Goal: Information Seeking & Learning: Learn about a topic

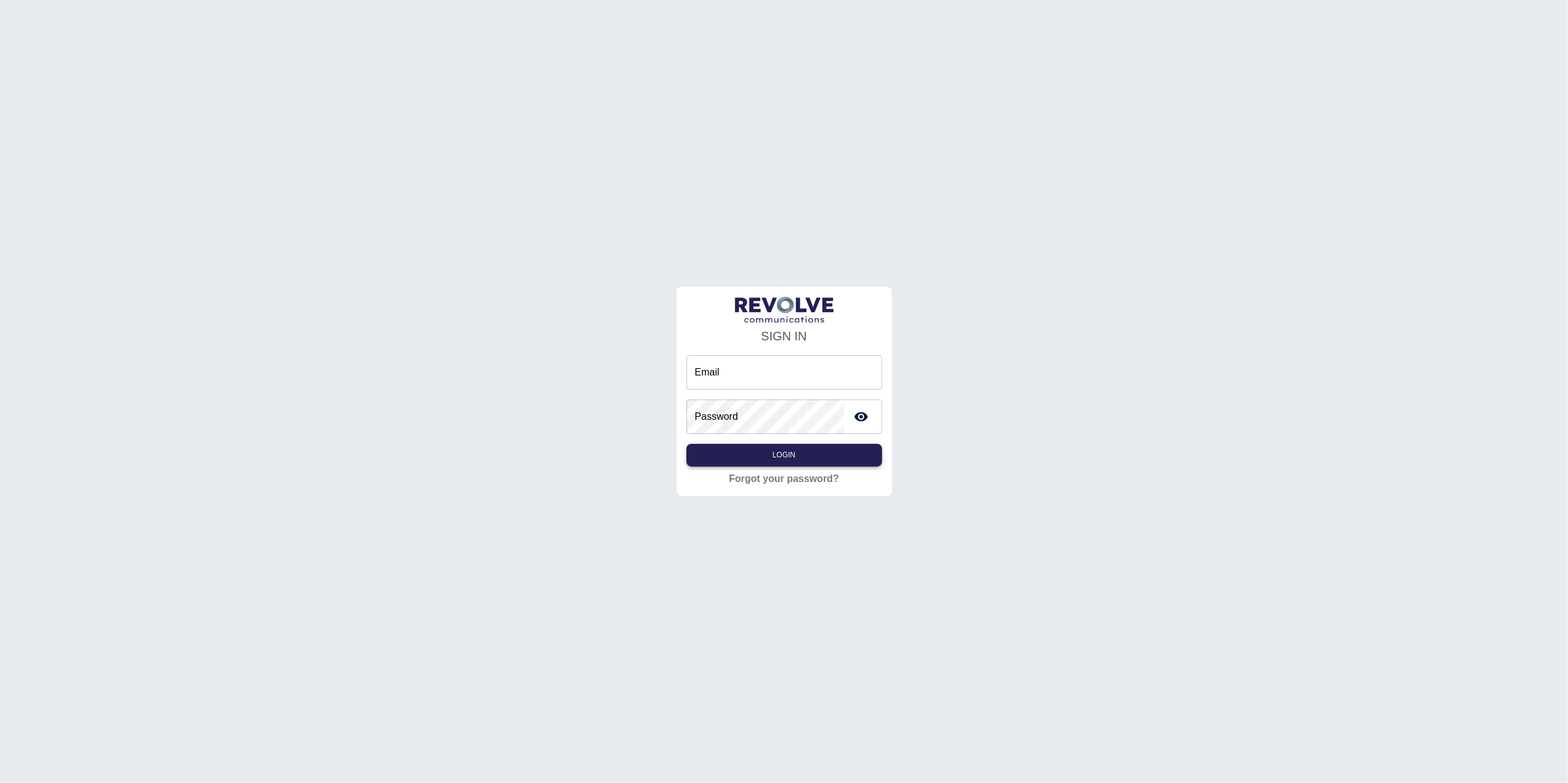
type input "**********"
click at [818, 453] on button "Login" at bounding box center [784, 455] width 196 height 23
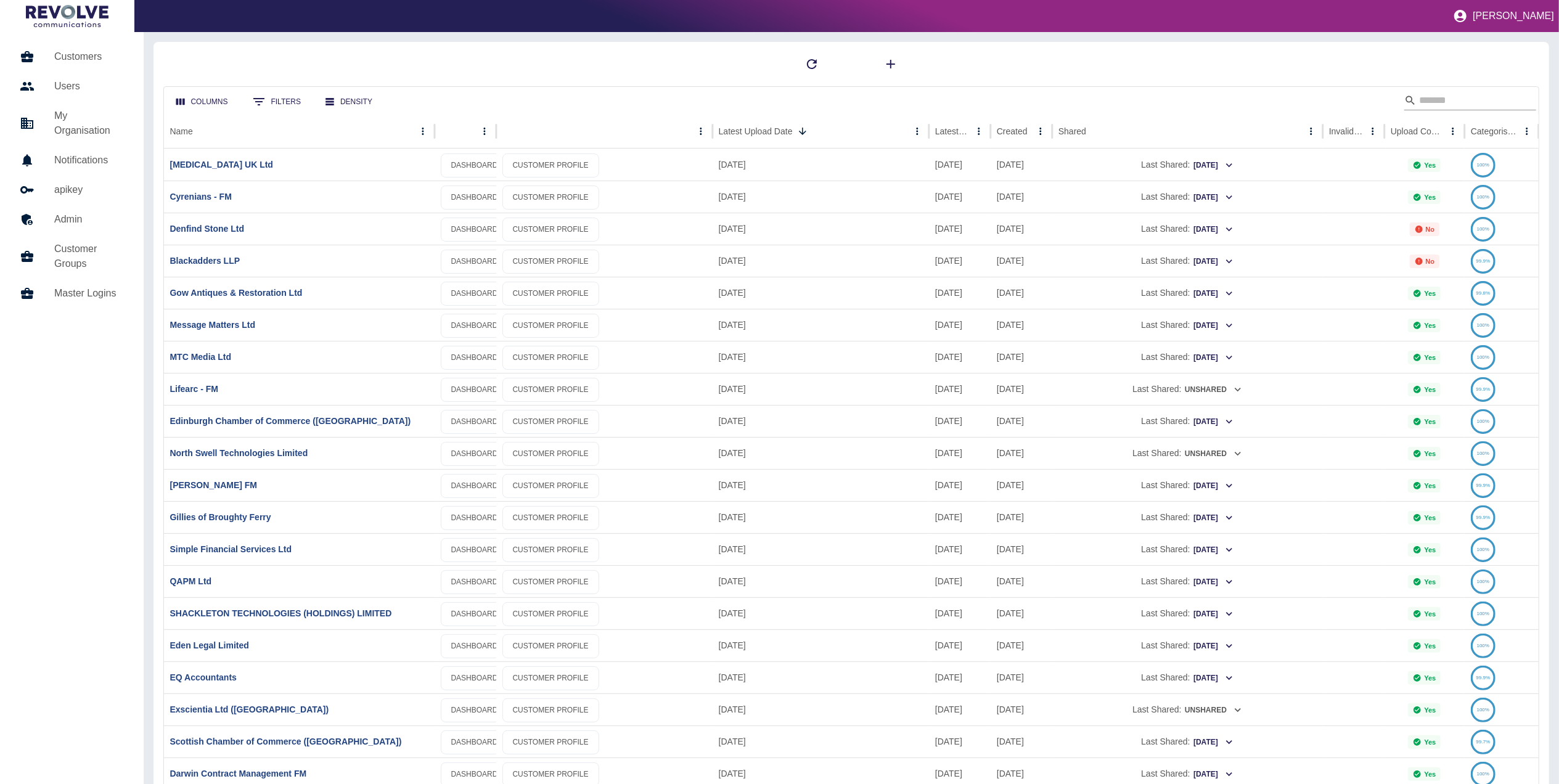
click at [1419, 103] on input "Search" at bounding box center [1468, 101] width 99 height 20
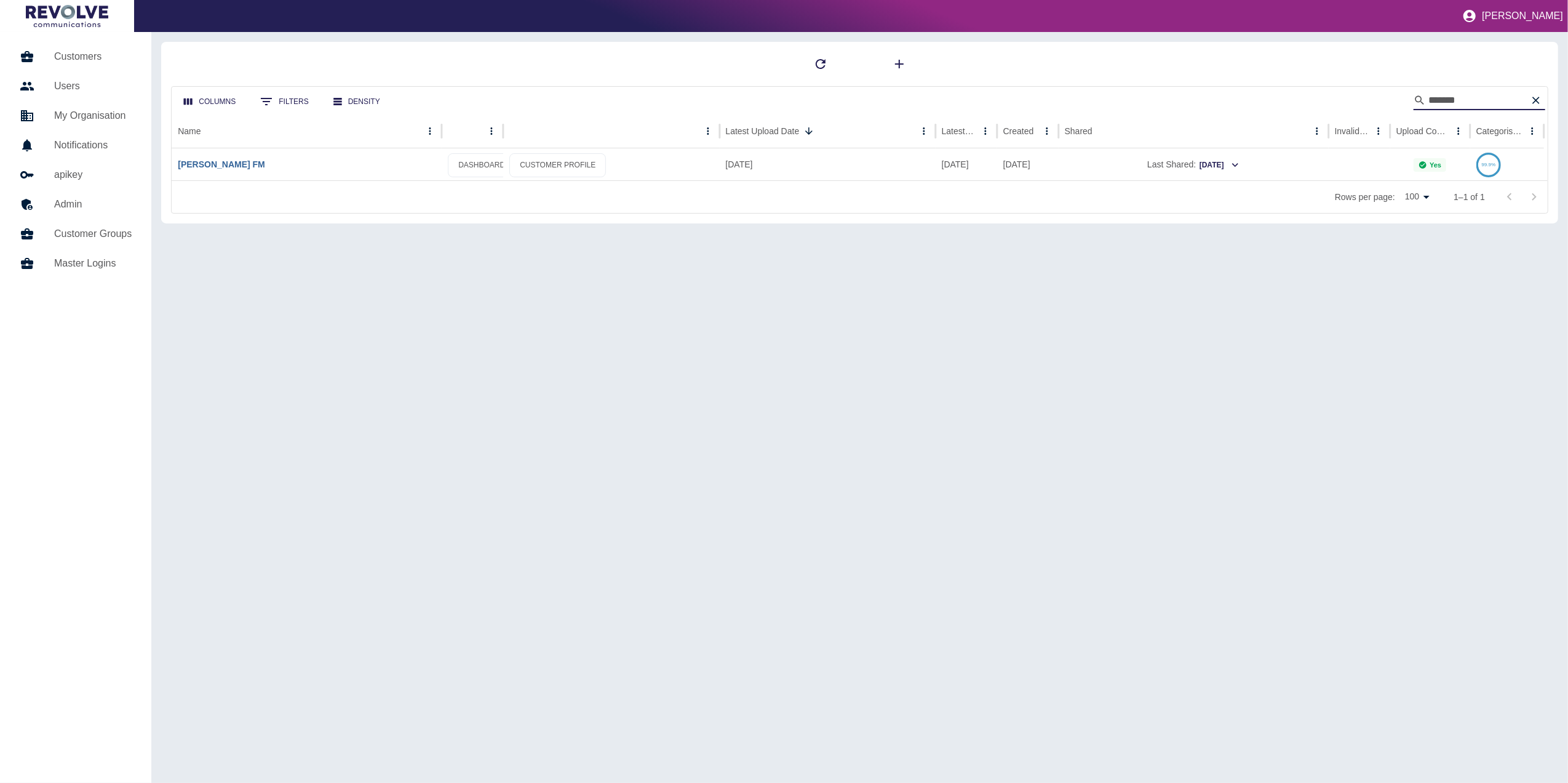
type input "*******"
click at [248, 163] on link "[PERSON_NAME] FM" at bounding box center [221, 164] width 87 height 10
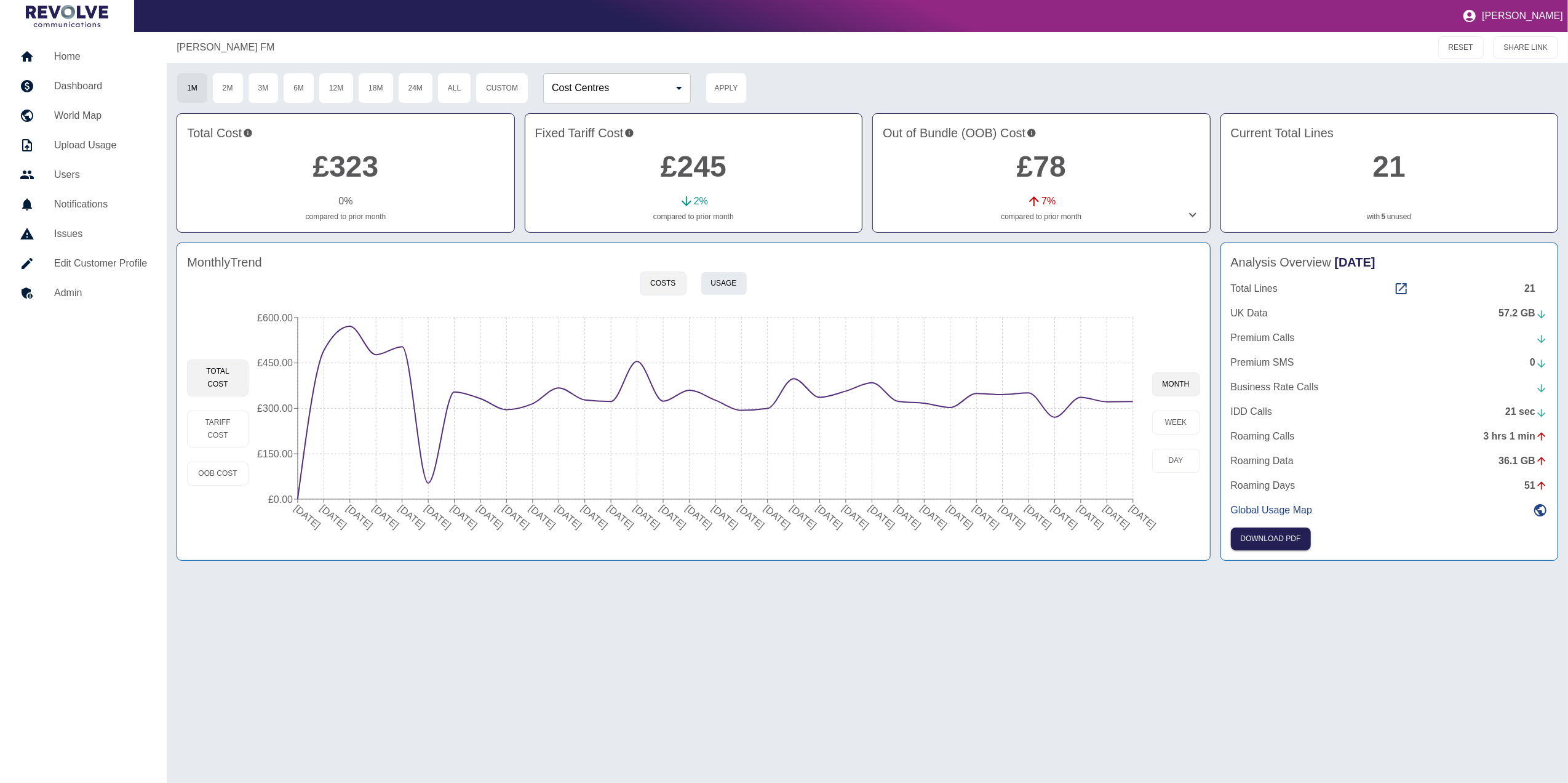
click at [728, 277] on button "Usage" at bounding box center [725, 283] width 47 height 24
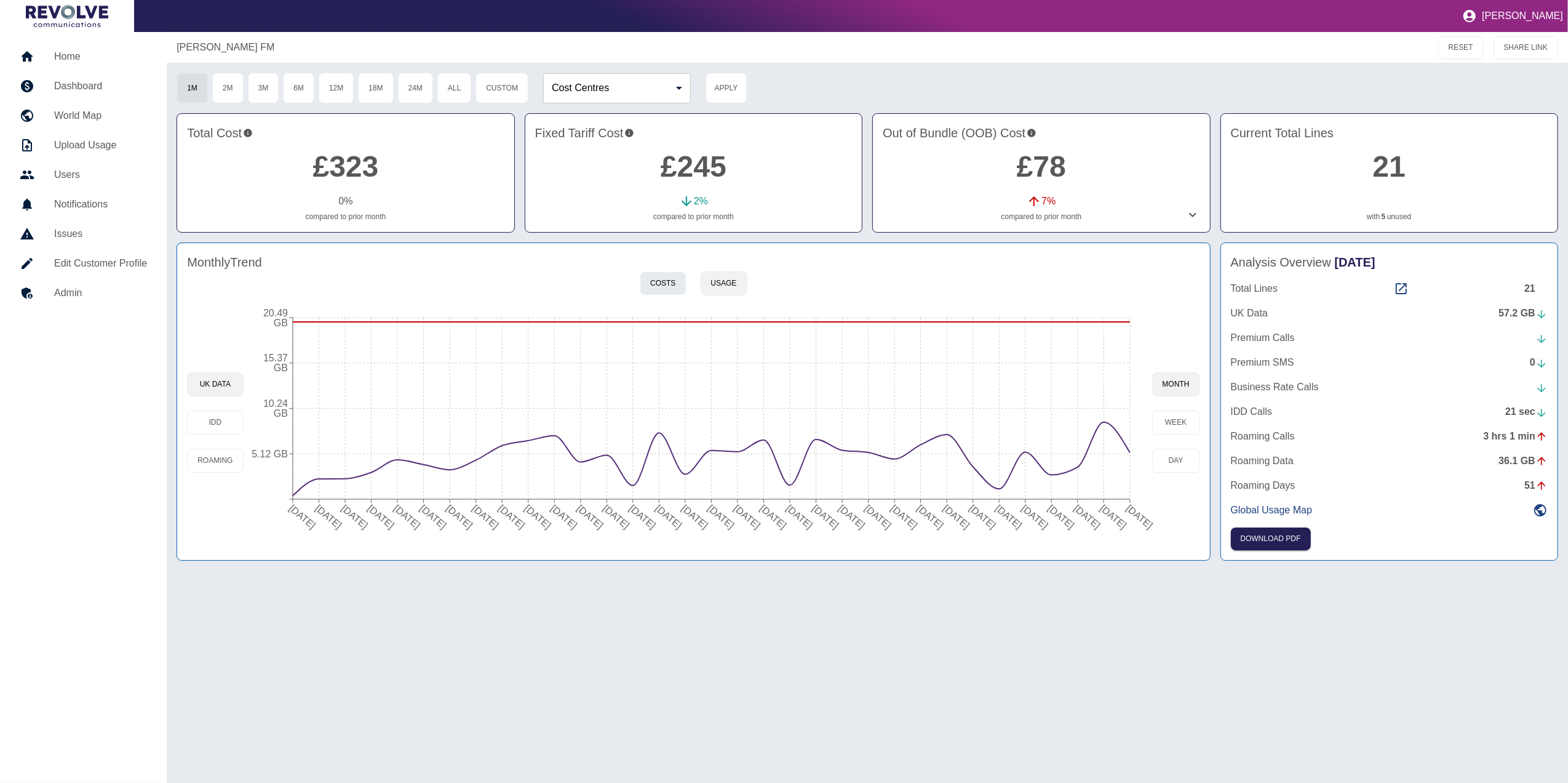
click at [667, 277] on button "Costs" at bounding box center [663, 283] width 46 height 24
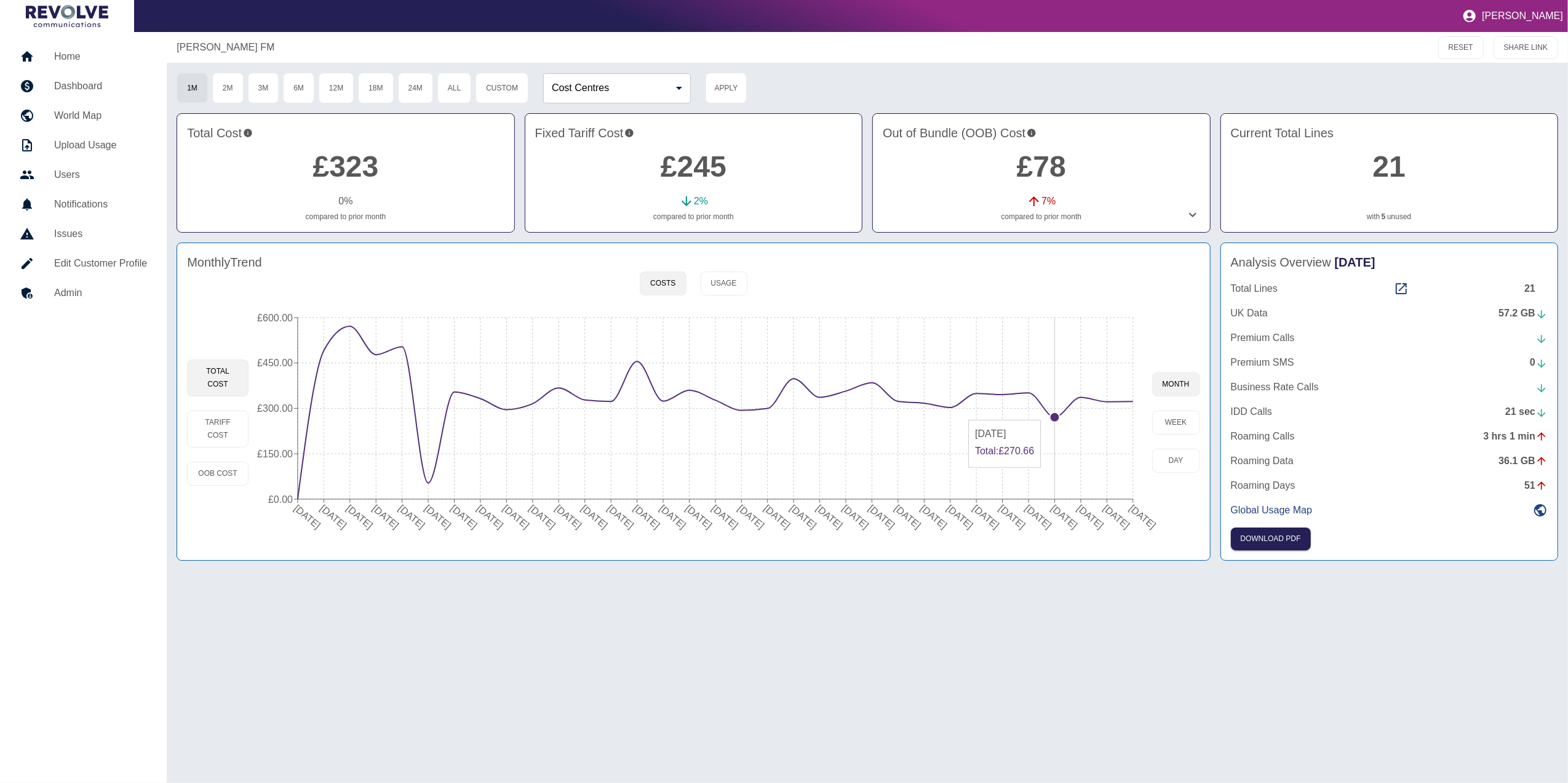
click at [1056, 415] on circle at bounding box center [1055, 417] width 10 height 10
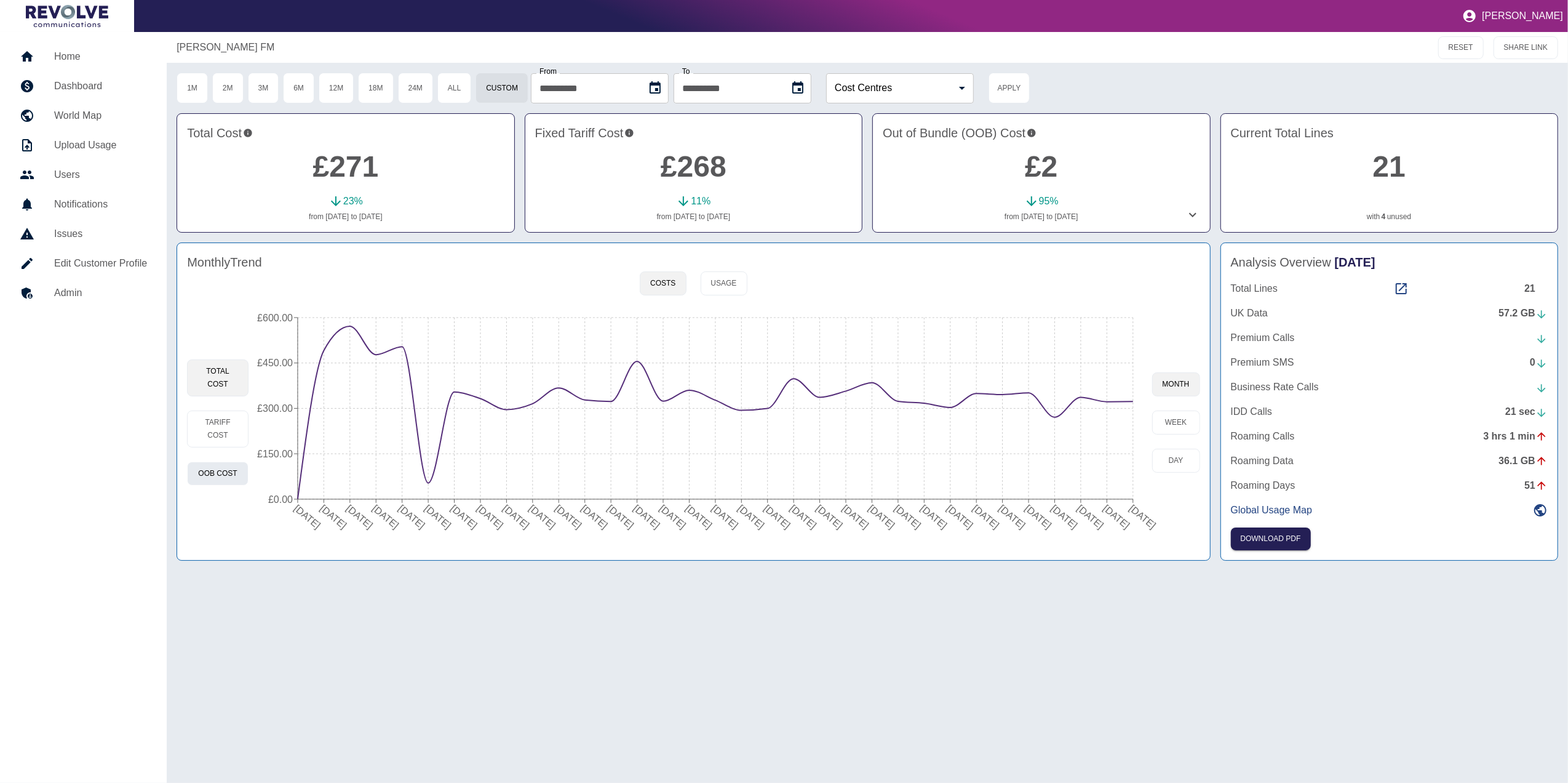
click at [225, 473] on button "OOB Cost" at bounding box center [218, 474] width 62 height 24
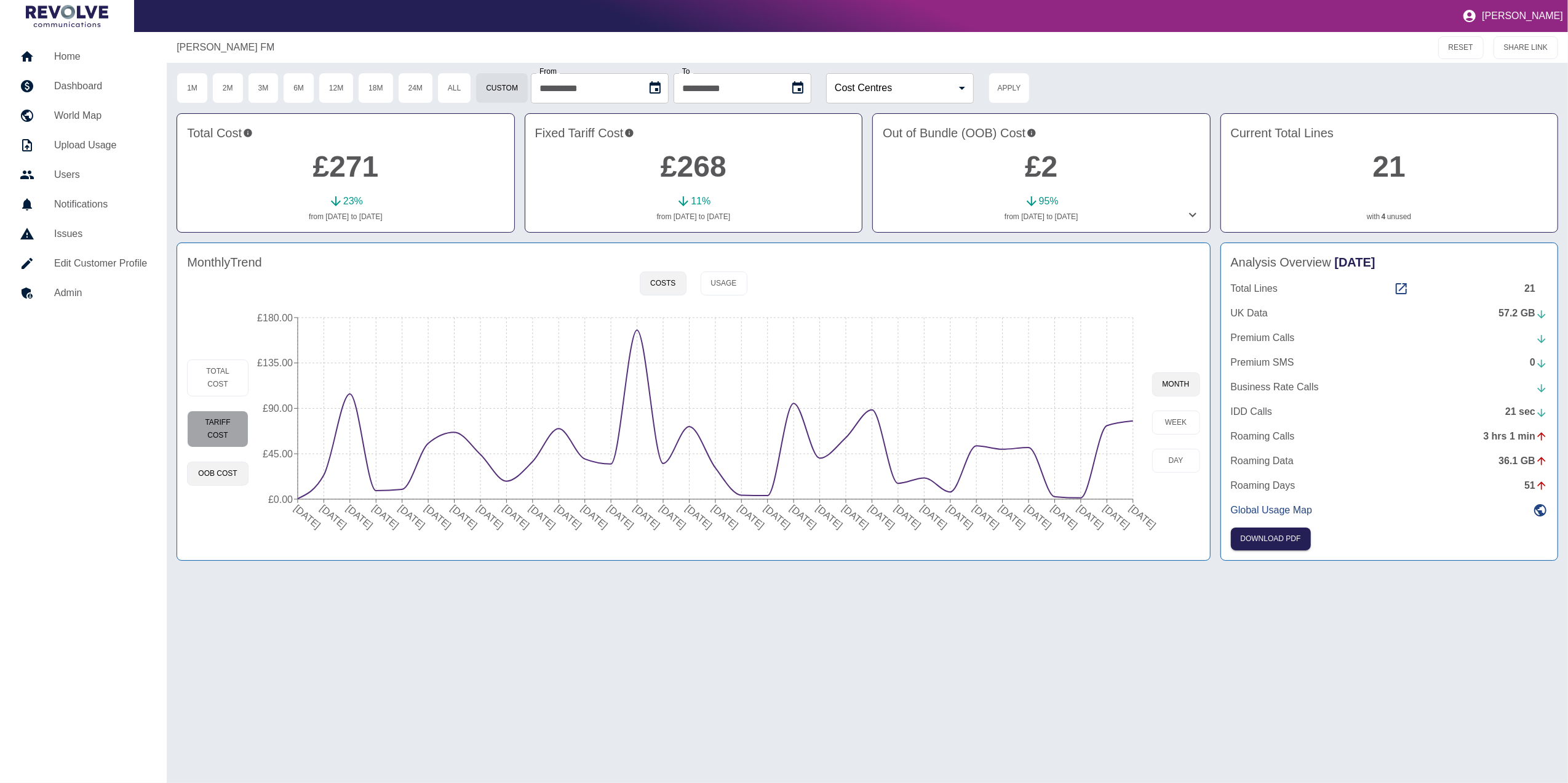
click at [235, 435] on button "Tariff Cost" at bounding box center [218, 429] width 62 height 37
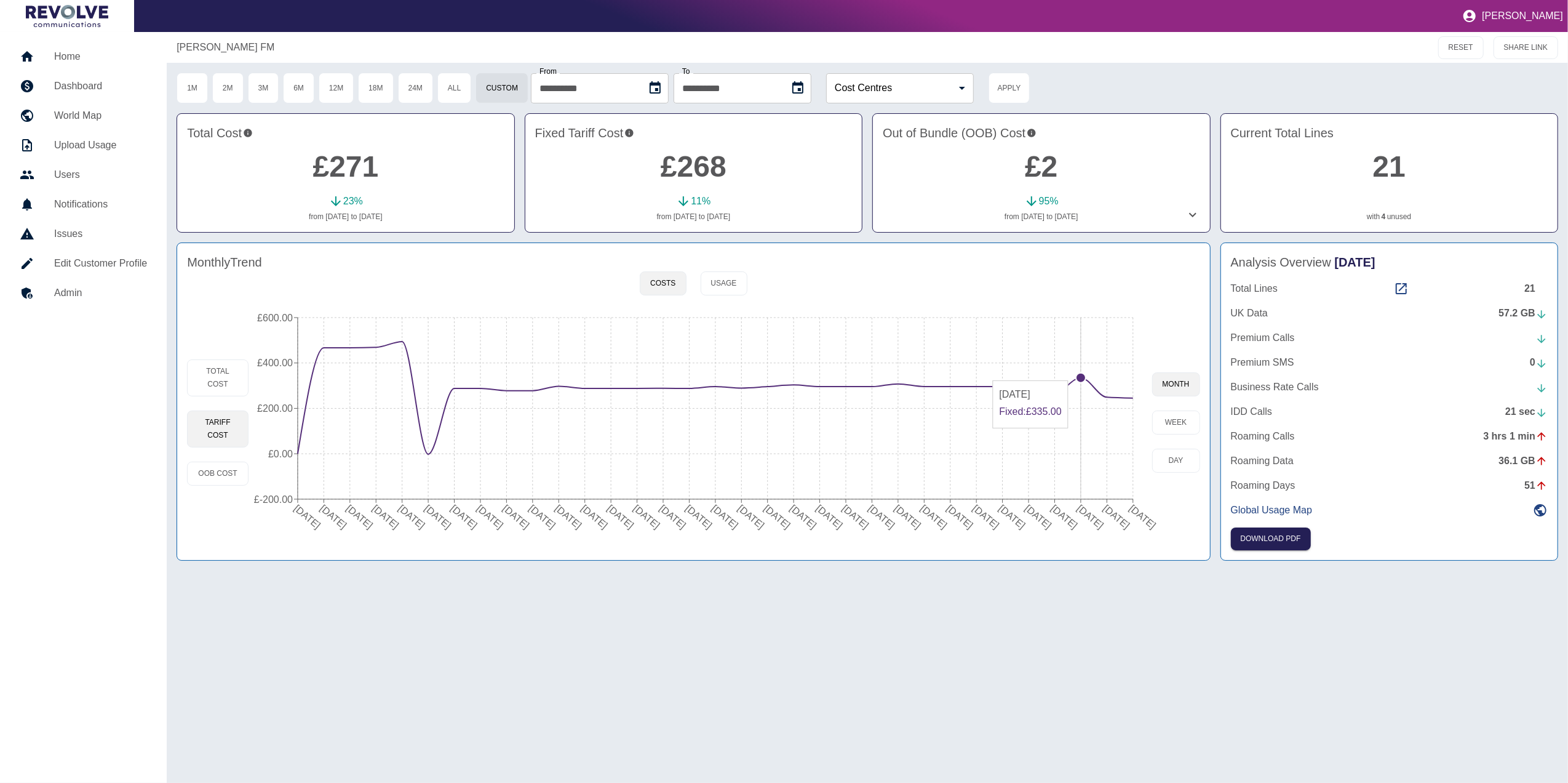
click at [1078, 376] on circle at bounding box center [1081, 377] width 10 height 10
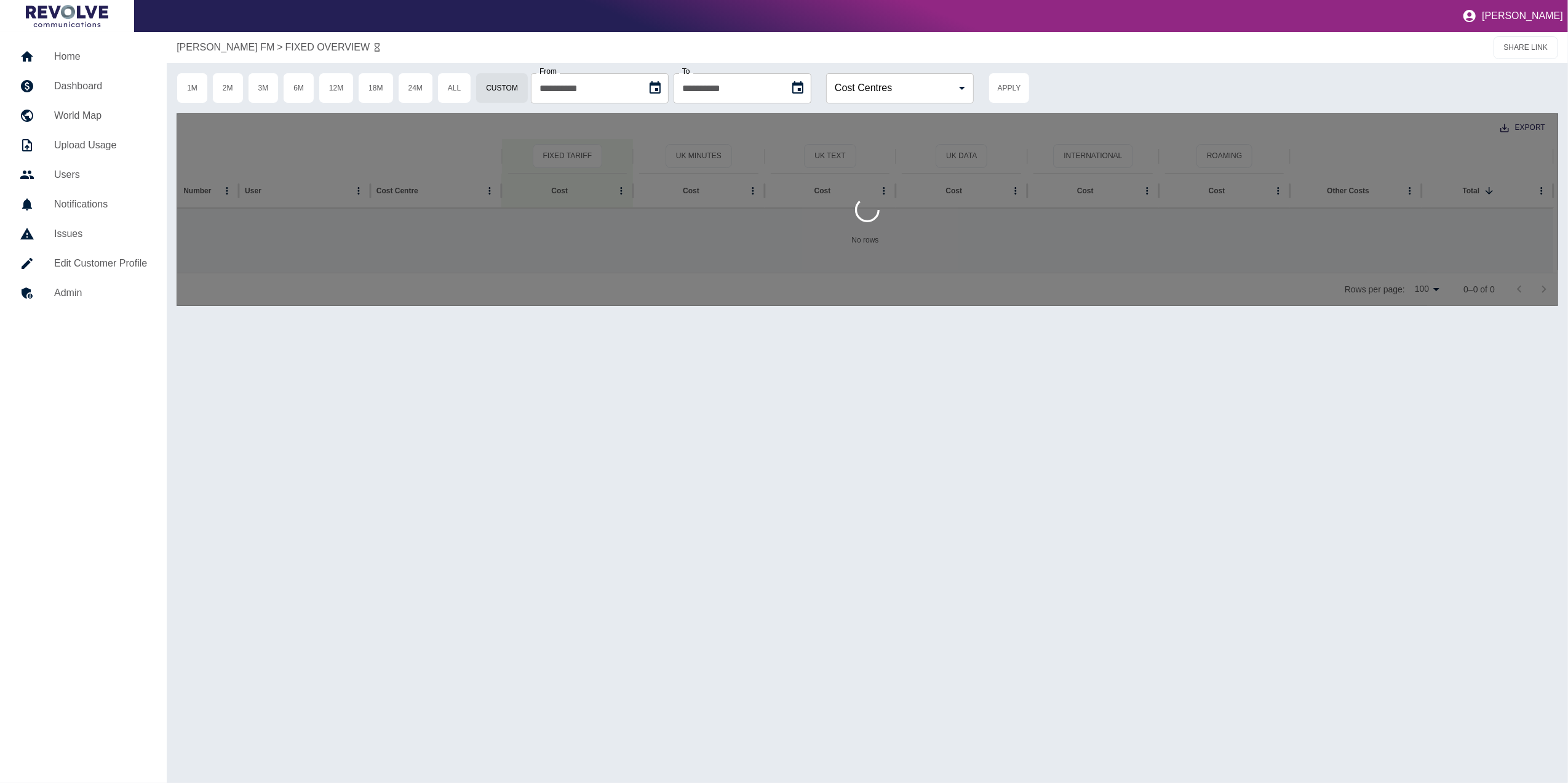
type input "**********"
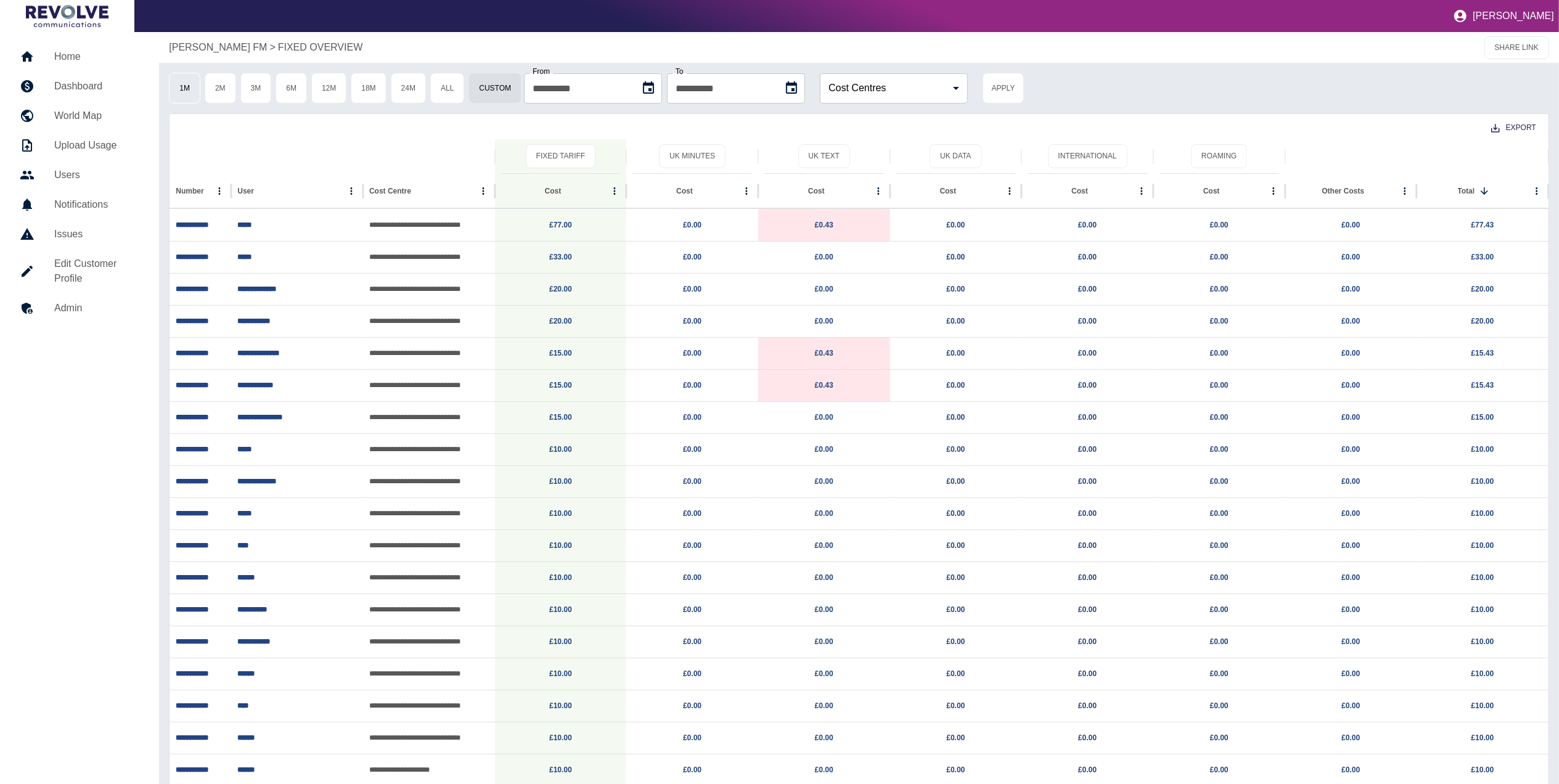
click at [174, 84] on button "1M" at bounding box center [184, 88] width 32 height 31
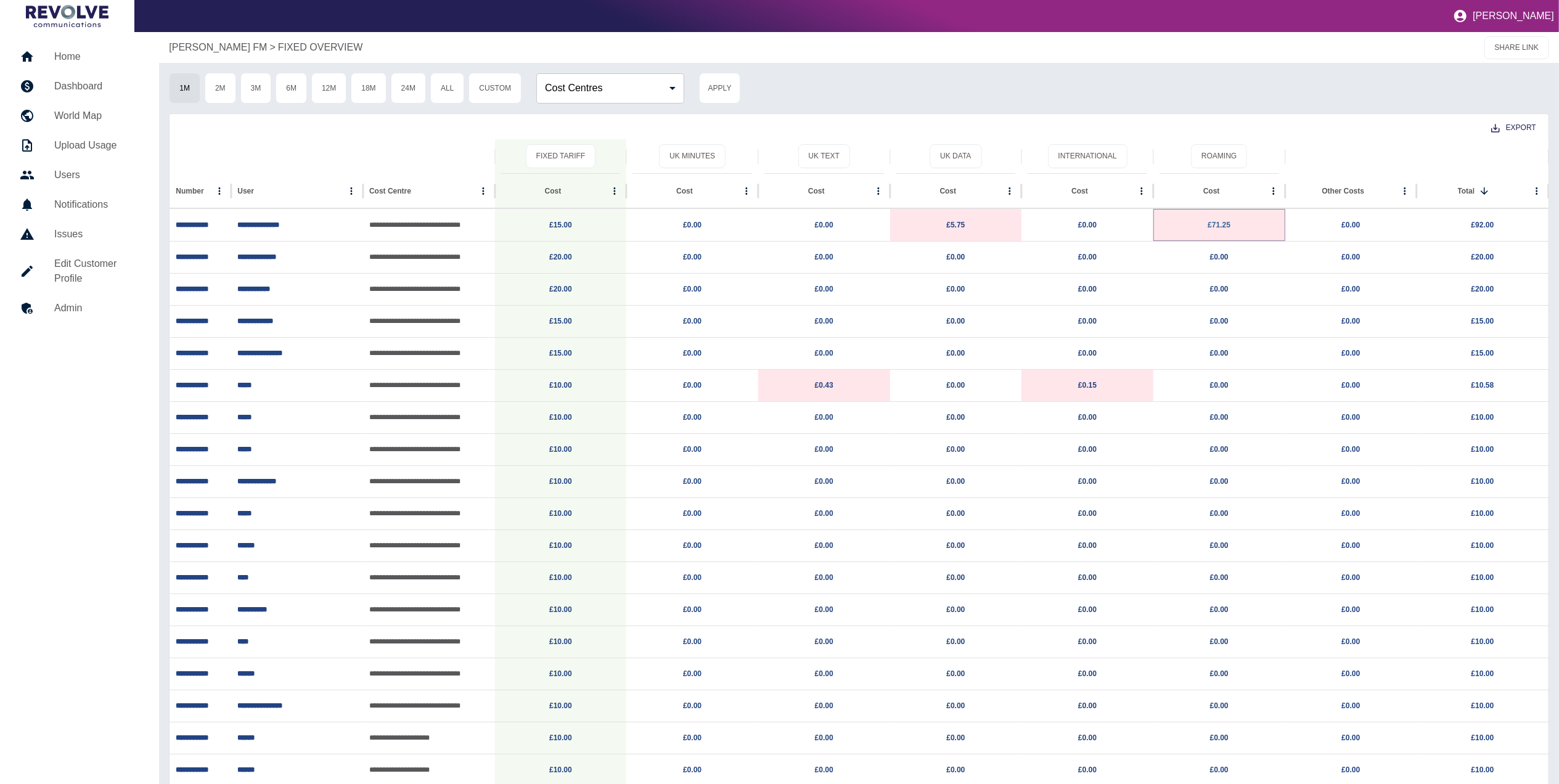
click at [1214, 227] on link "£71.25" at bounding box center [1218, 224] width 23 height 8
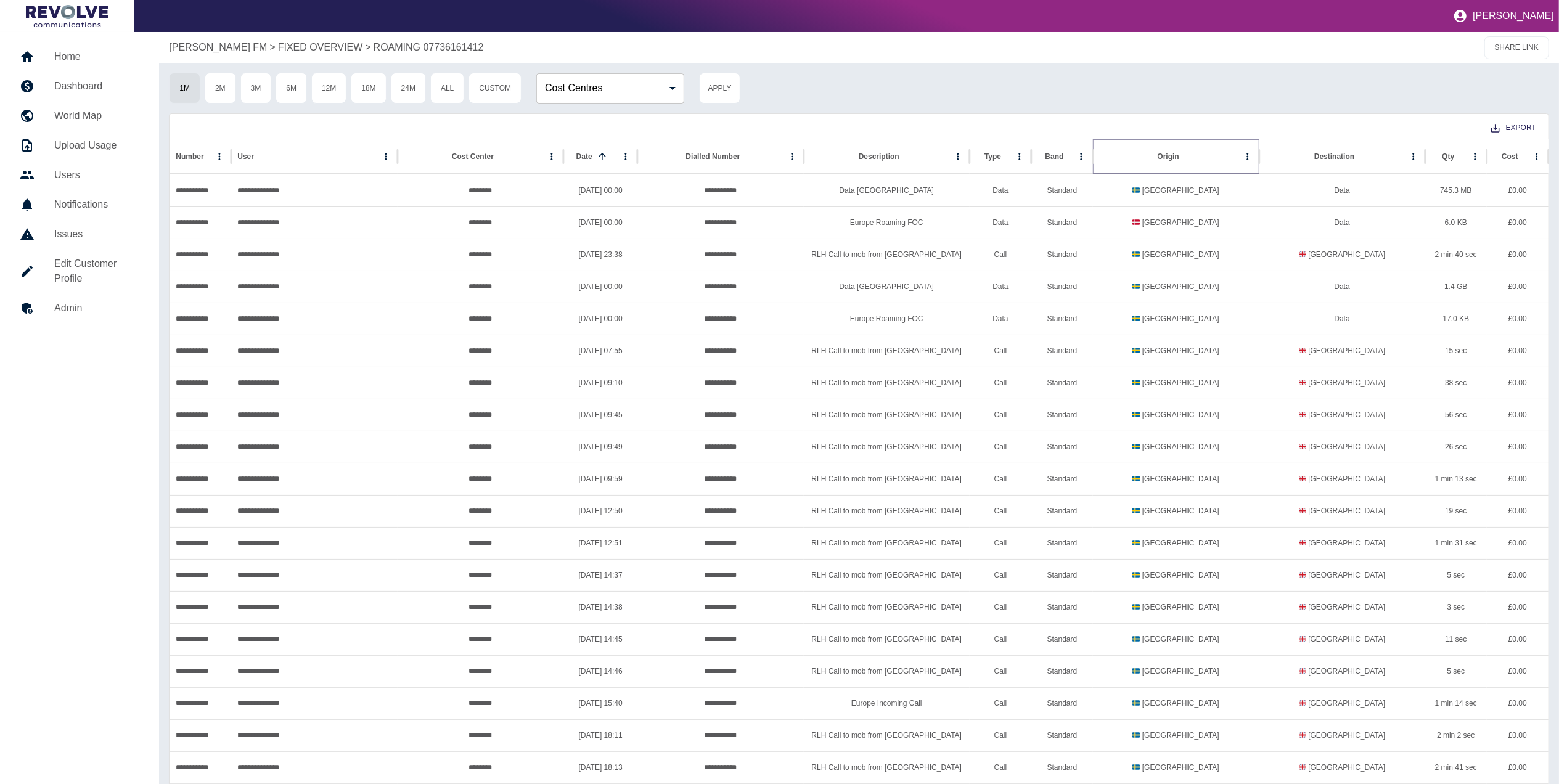
click at [1184, 154] on icon "Sort" at bounding box center [1189, 156] width 11 height 11
click at [1178, 154] on icon "Sort" at bounding box center [1180, 156] width 11 height 11
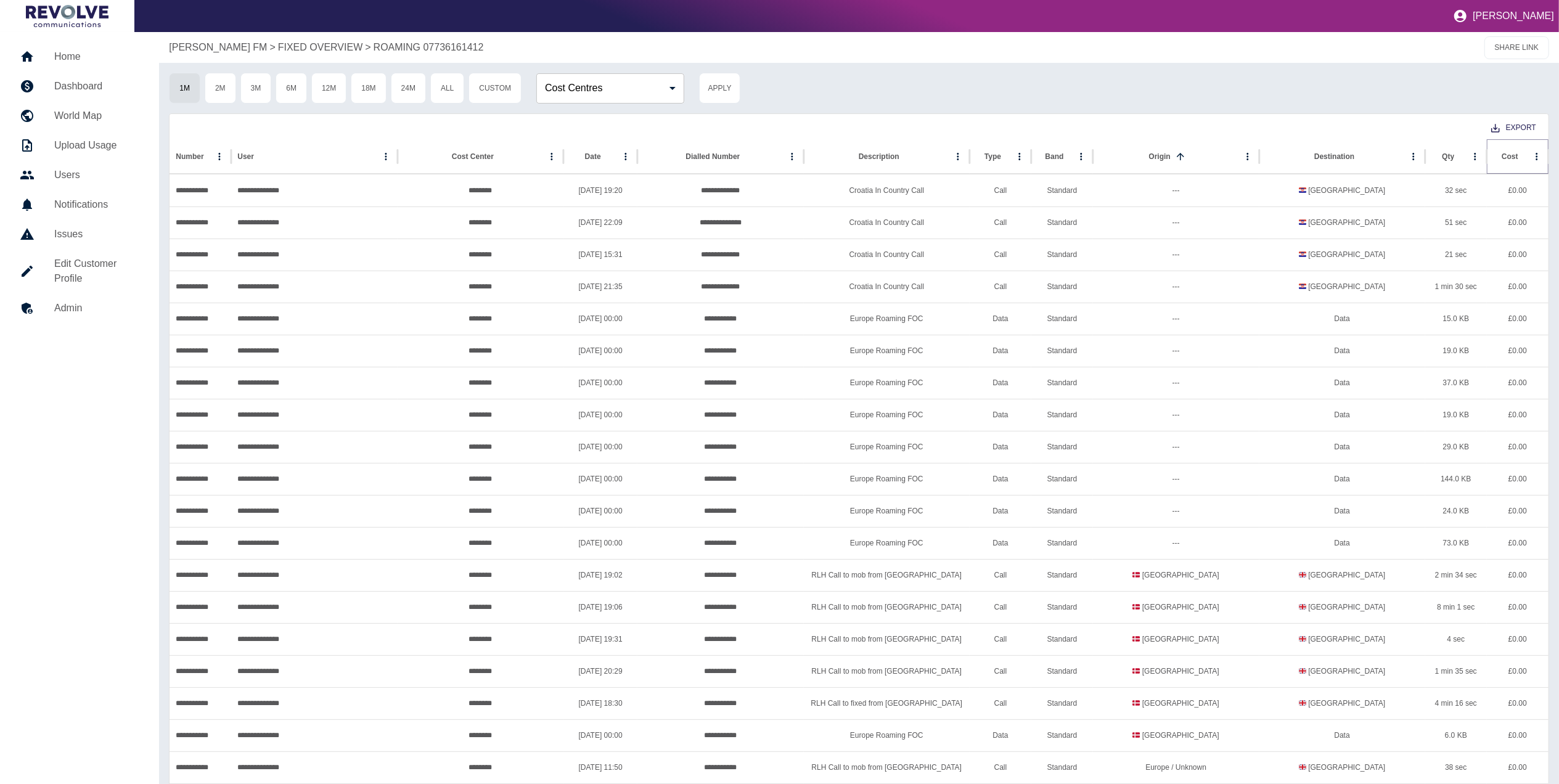
click at [1524, 156] on icon "Sort" at bounding box center [1528, 156] width 7 height 7
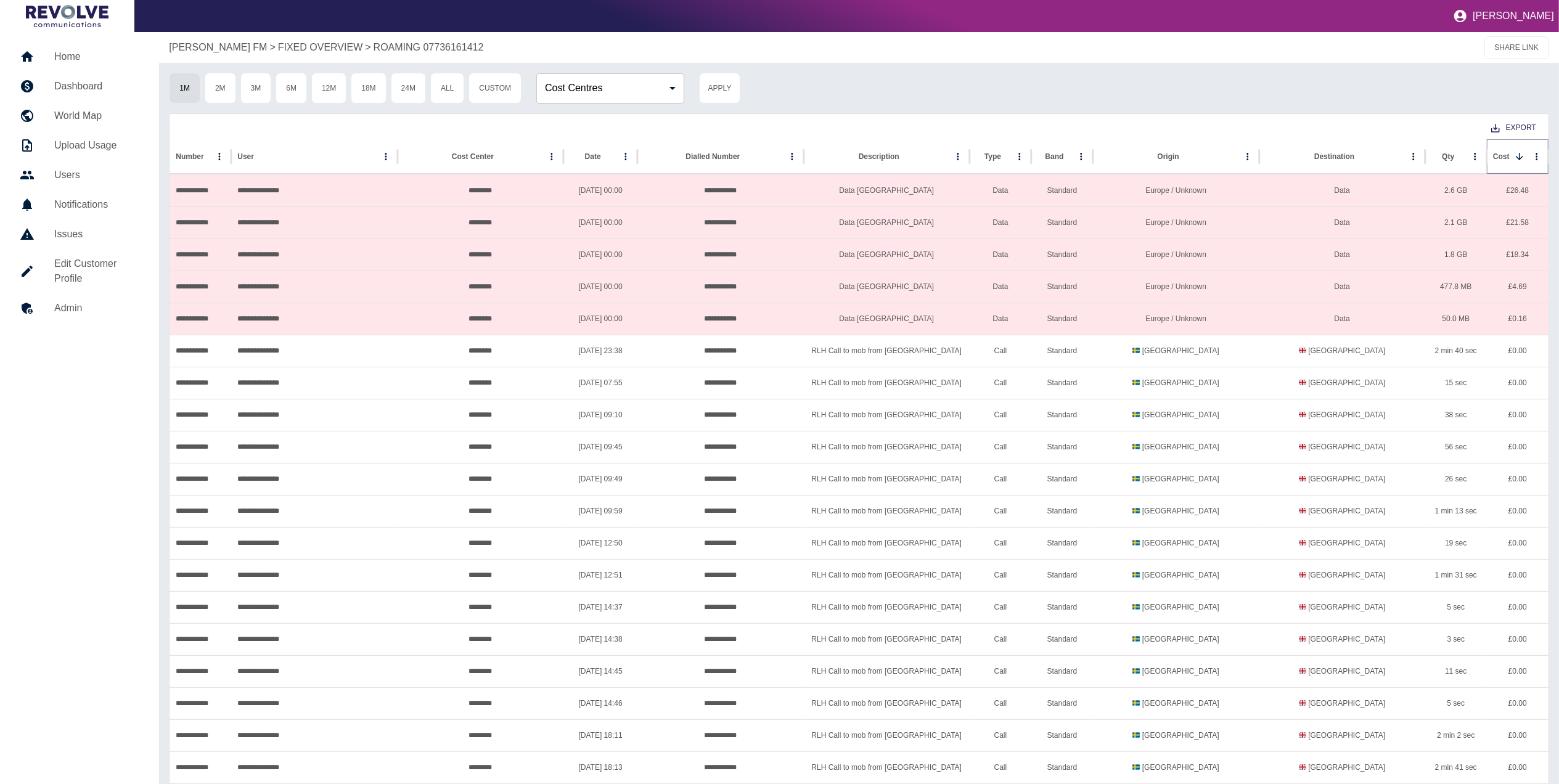
click at [1519, 158] on icon "Sort" at bounding box center [1519, 156] width 7 height 7
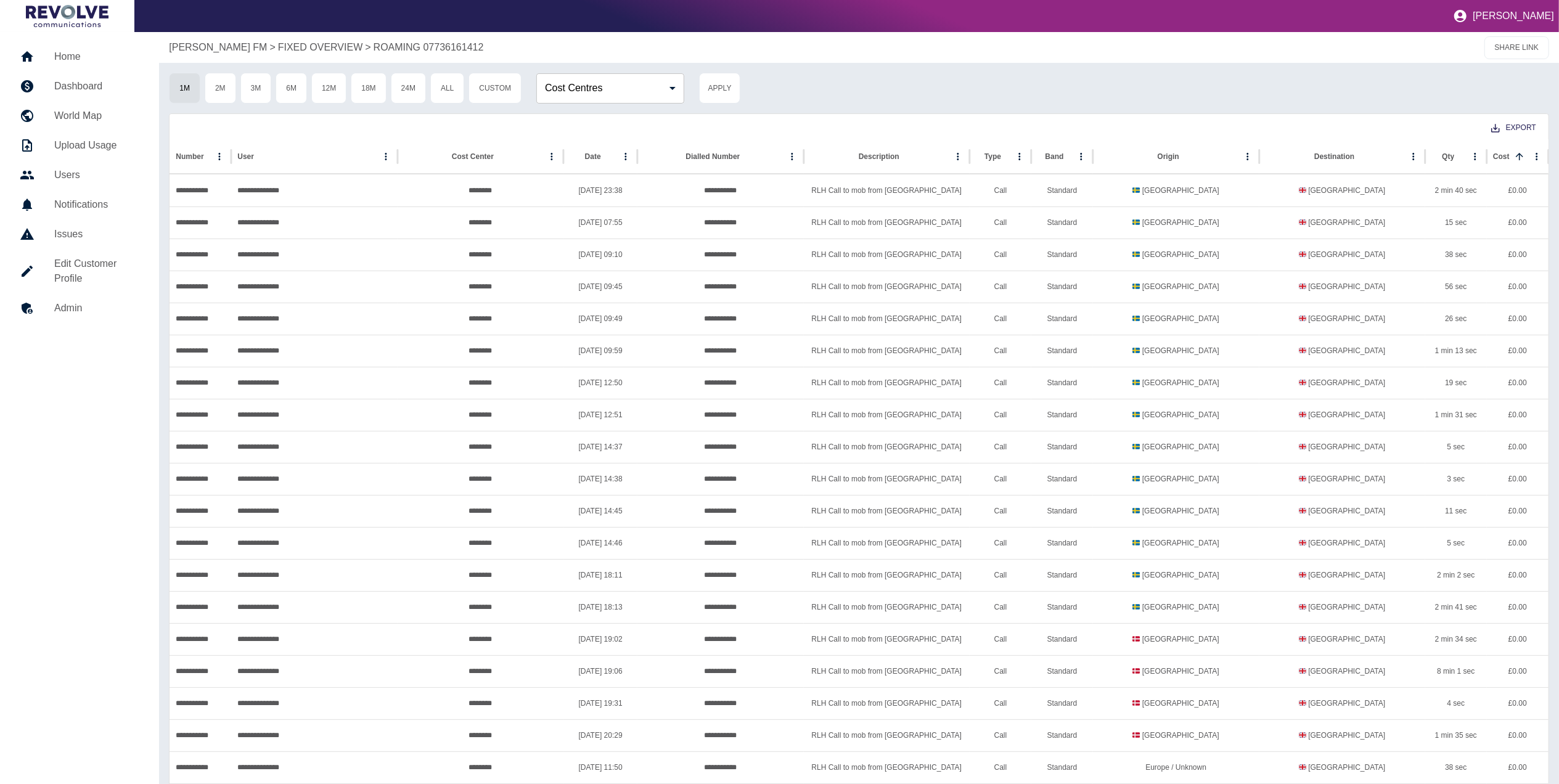
click at [99, 84] on h5 "Dashboard" at bounding box center [97, 86] width 85 height 15
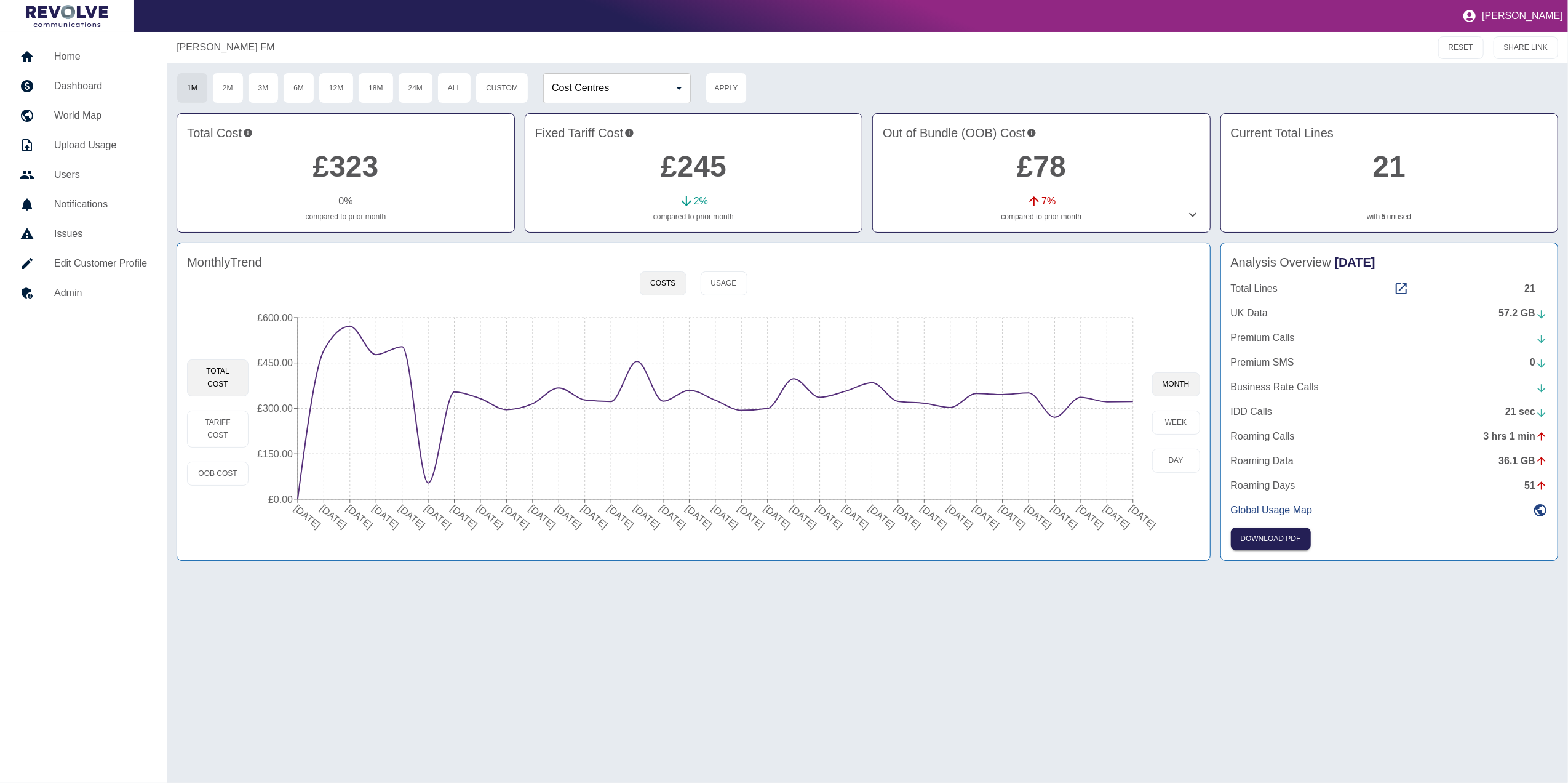
click at [94, 53] on h5 "Home" at bounding box center [101, 56] width 93 height 15
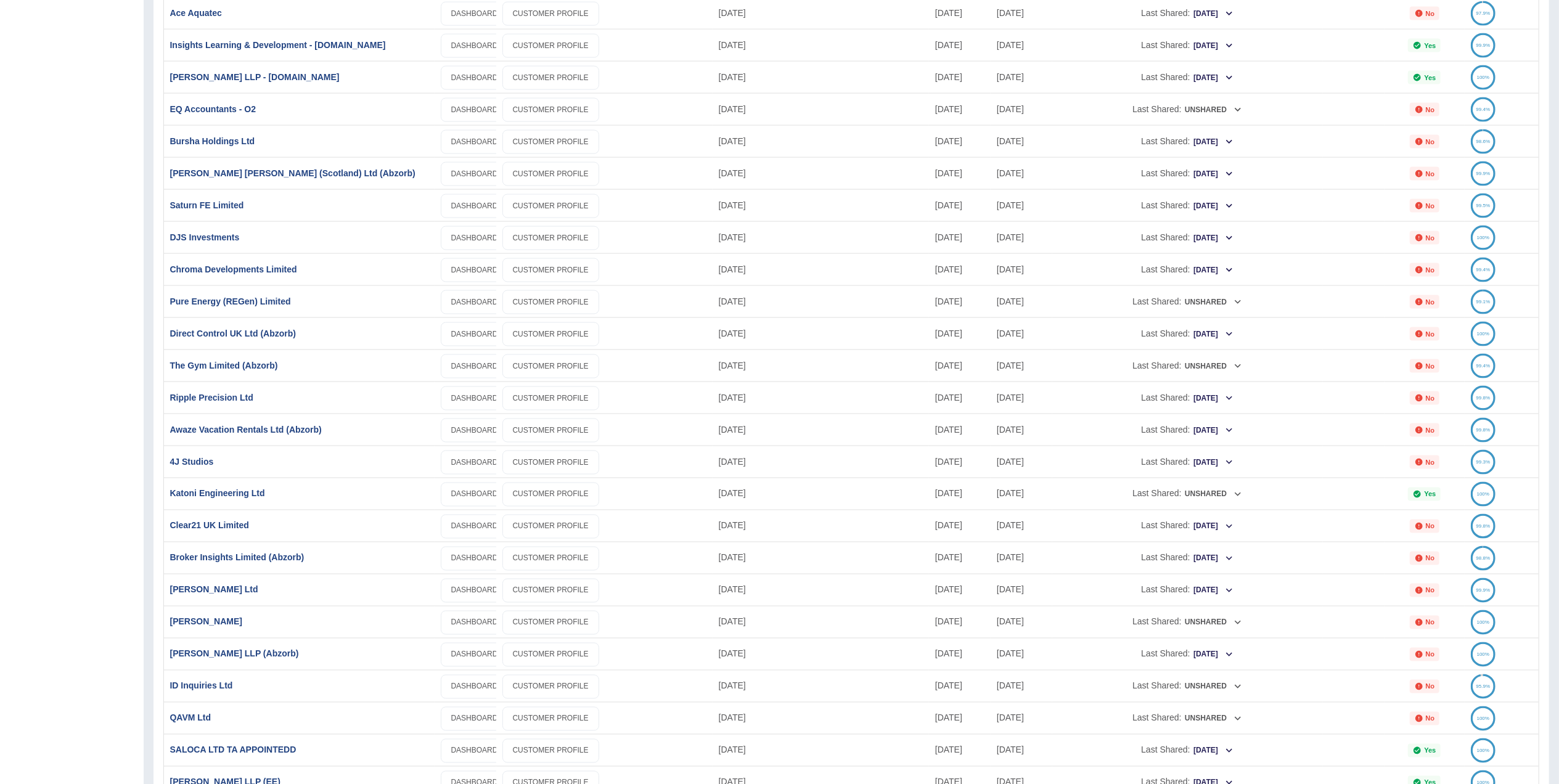
scroll to position [1857, 0]
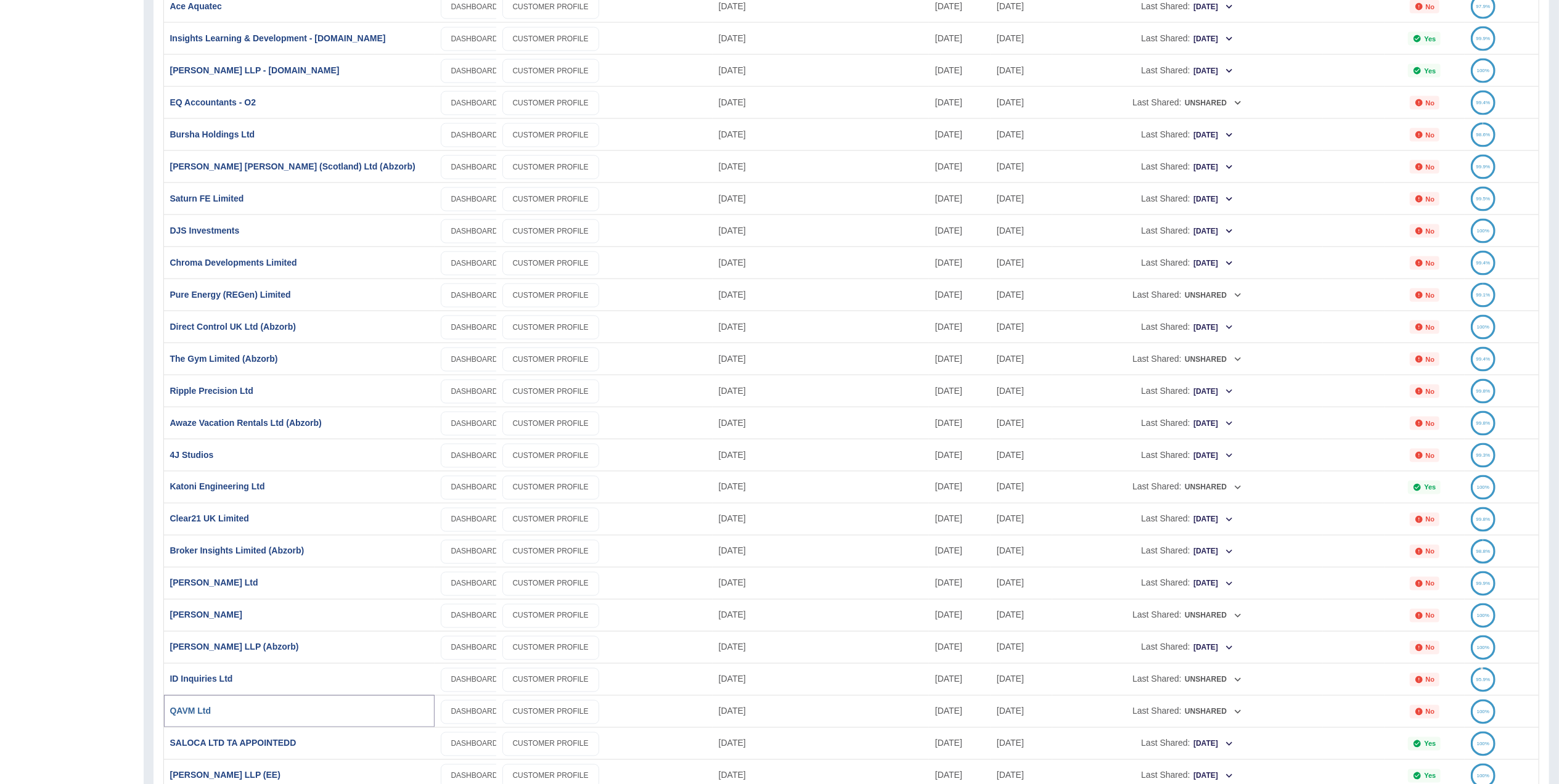
click at [193, 710] on link "QAVM Ltd" at bounding box center [190, 711] width 41 height 10
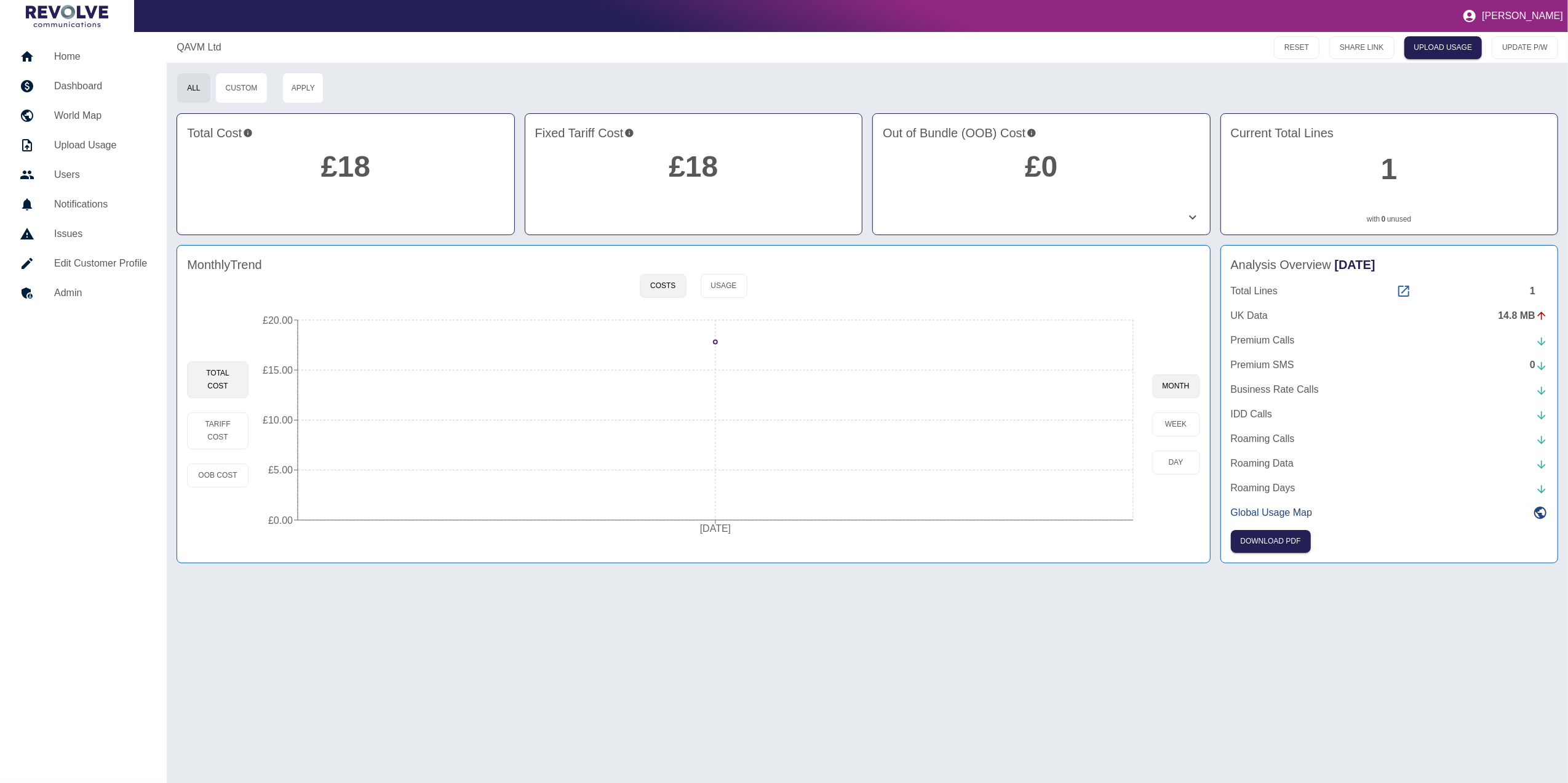
click at [1401, 289] on icon at bounding box center [1404, 291] width 15 height 15
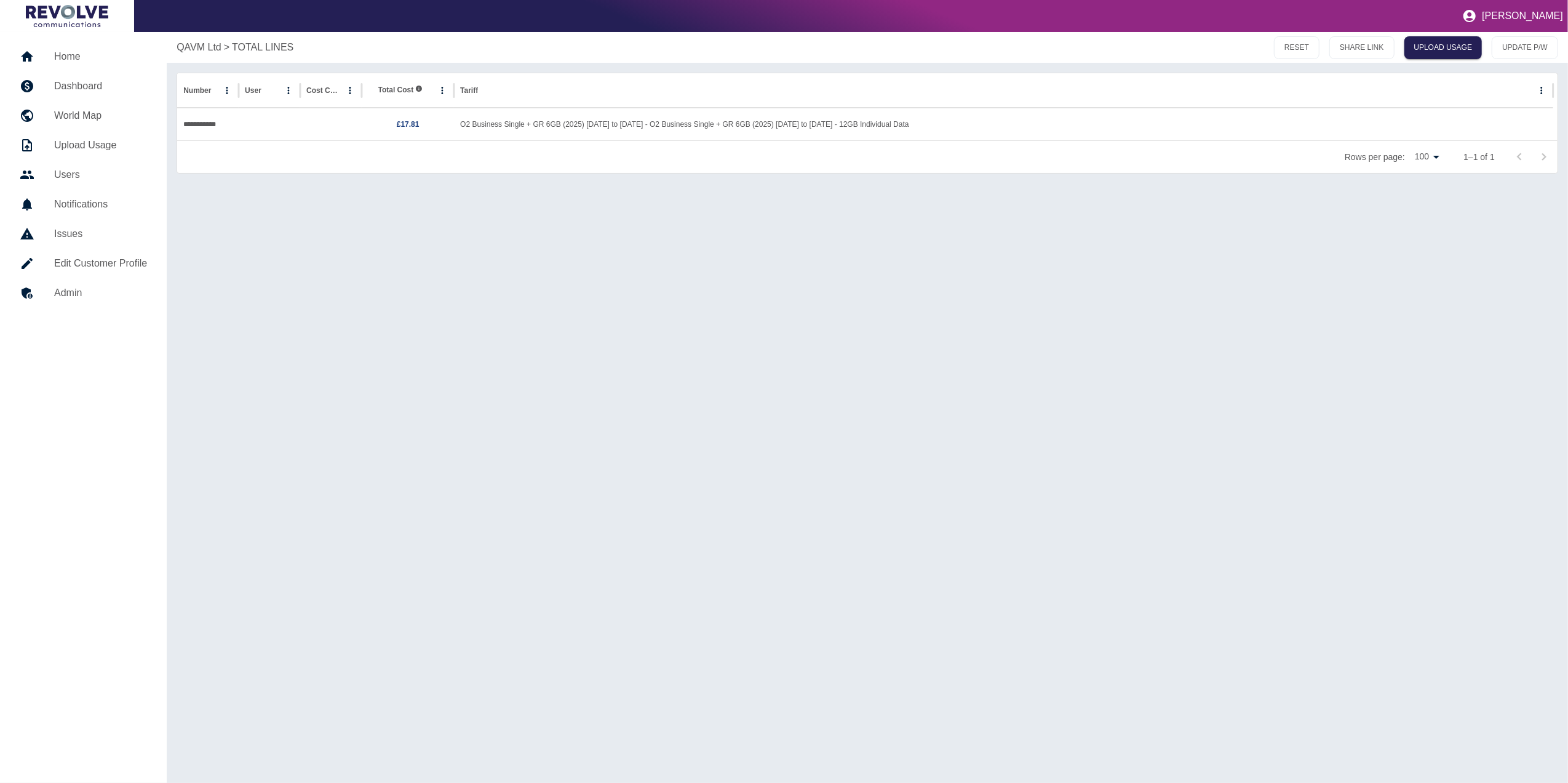
click at [82, 84] on h5 "Dashboard" at bounding box center [101, 86] width 93 height 15
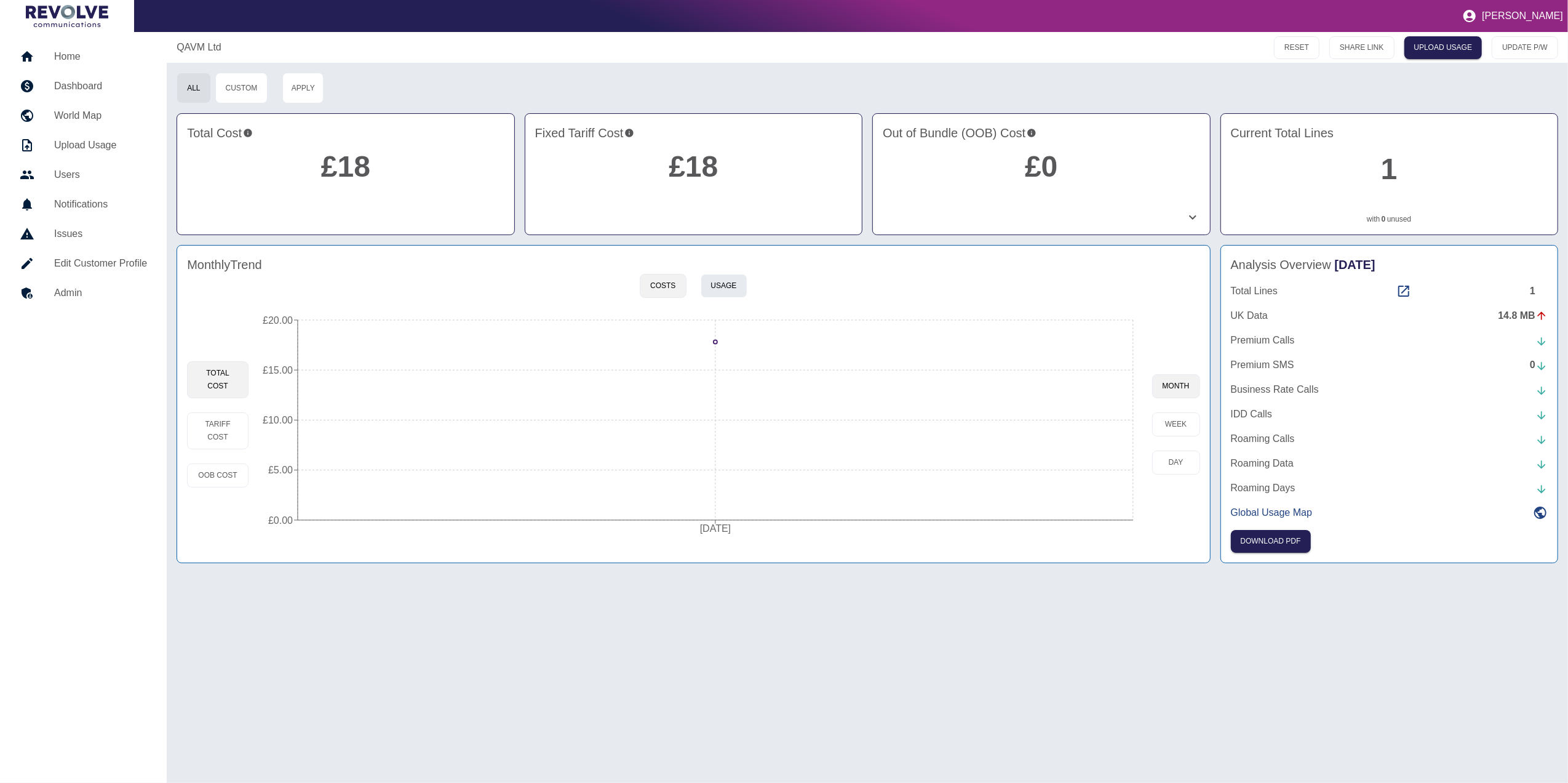
click at [734, 276] on button "Usage" at bounding box center [725, 286] width 47 height 24
click at [668, 286] on button "Costs" at bounding box center [663, 286] width 46 height 24
click at [69, 73] on link "Dashboard" at bounding box center [83, 86] width 147 height 30
click at [87, 57] on h5 "Home" at bounding box center [101, 56] width 93 height 15
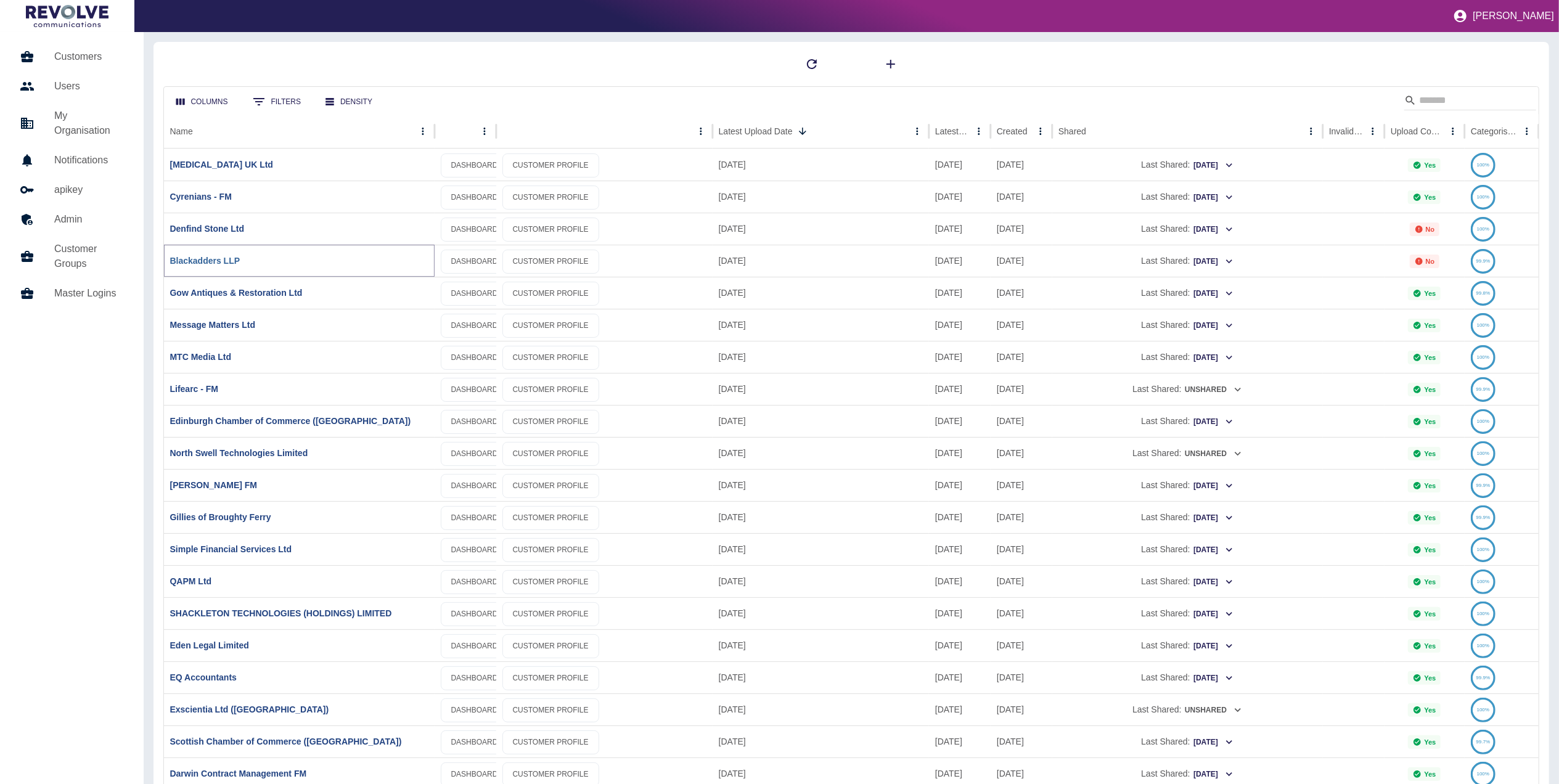
click at [223, 263] on link "Blackadders LLP" at bounding box center [204, 261] width 70 height 10
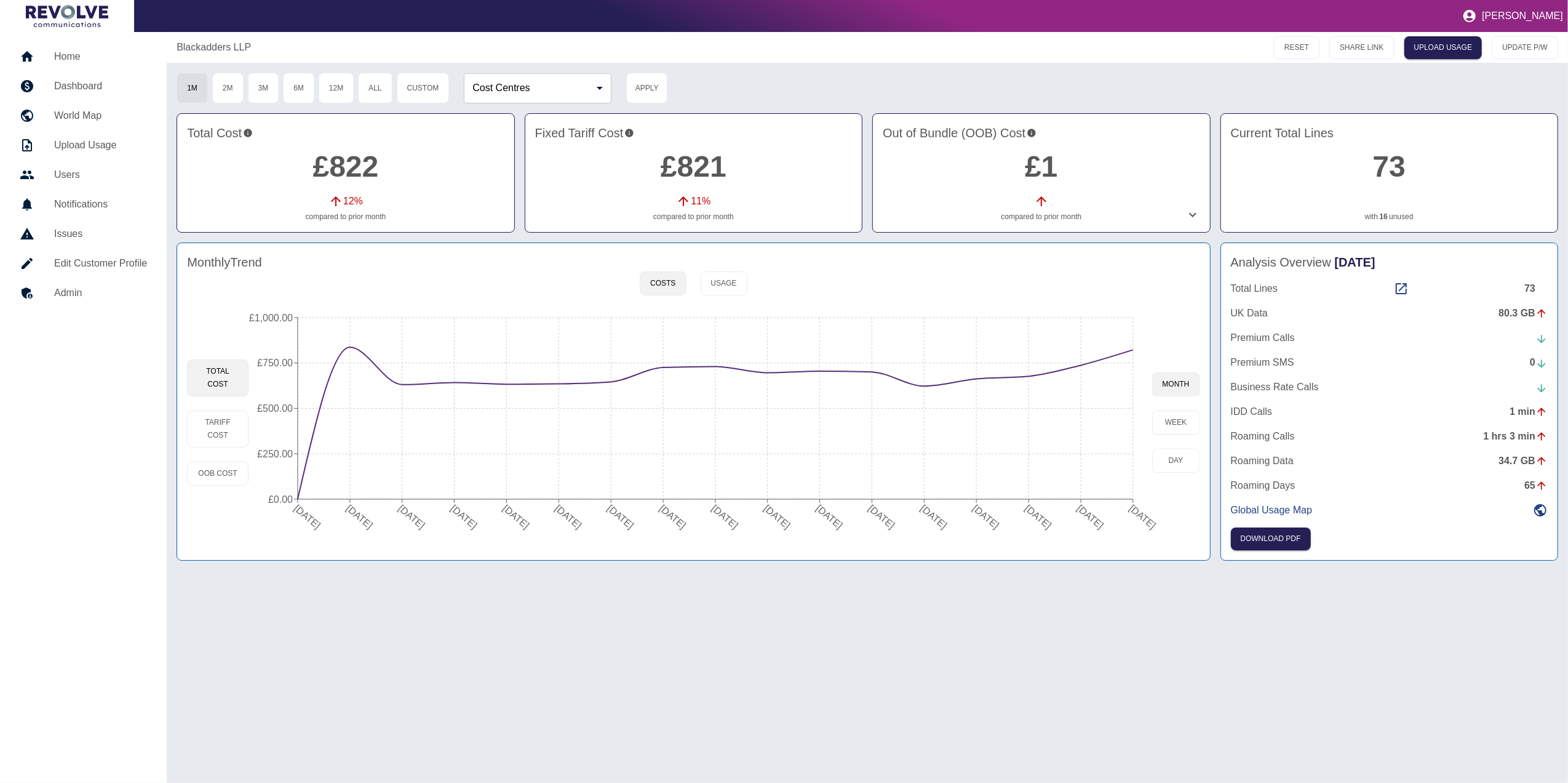
click at [73, 86] on h5 "Dashboard" at bounding box center [101, 86] width 93 height 15
